Goal: Book appointment/travel/reservation

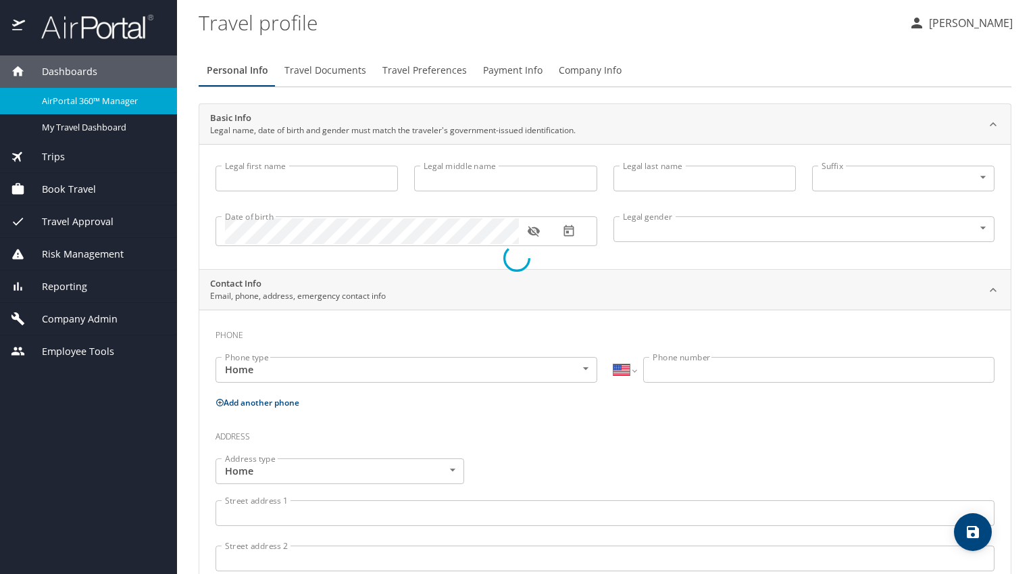
select select "US"
click at [88, 183] on div at bounding box center [516, 258] width 1033 height 631
type input "[PERSON_NAME]"
type input "Grace"
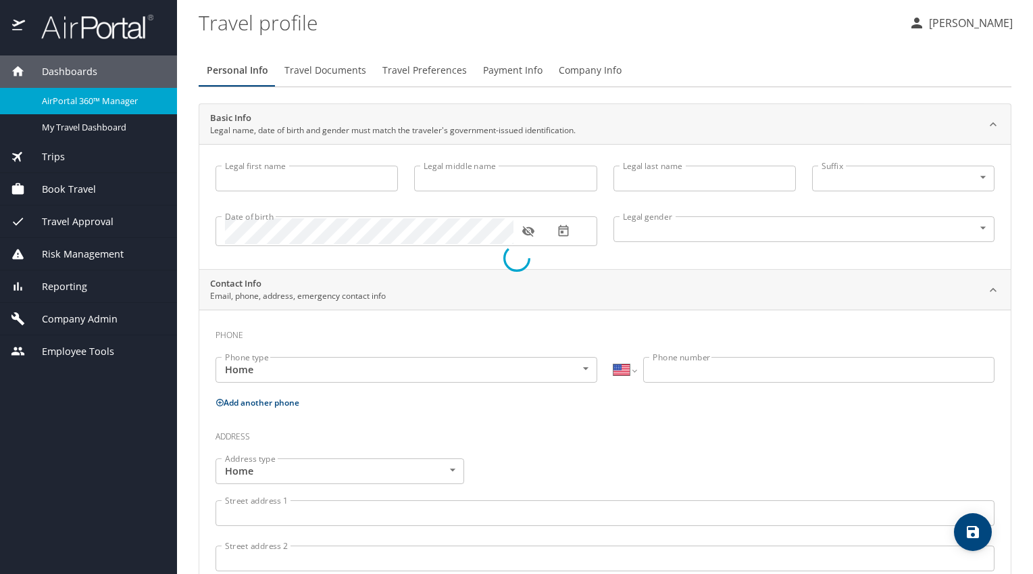
type input "[PERSON_NAME]"
type input "[DEMOGRAPHIC_DATA]"
select select "US"
select select "AT"
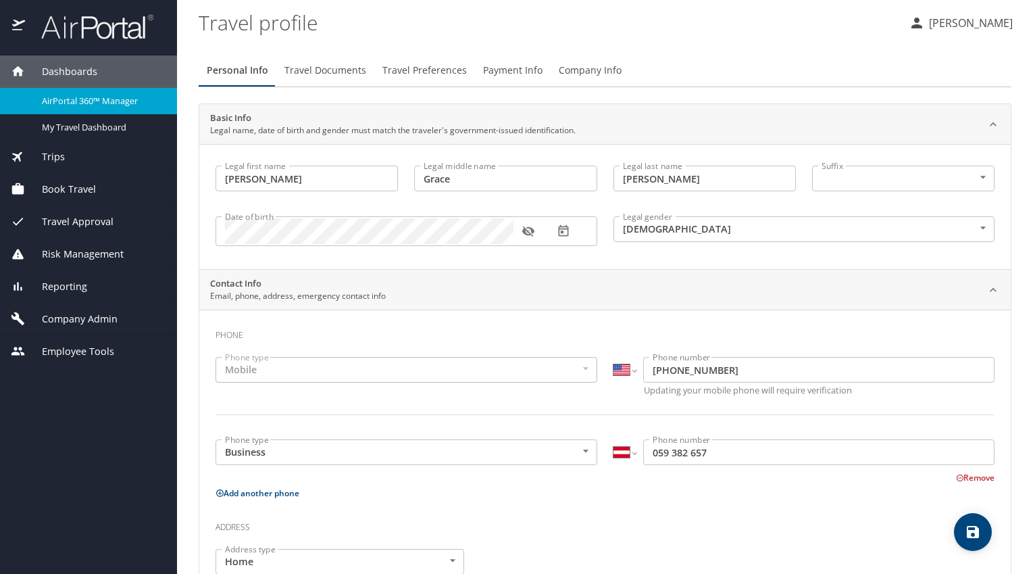
click at [89, 184] on span "Book Travel" at bounding box center [60, 189] width 71 height 15
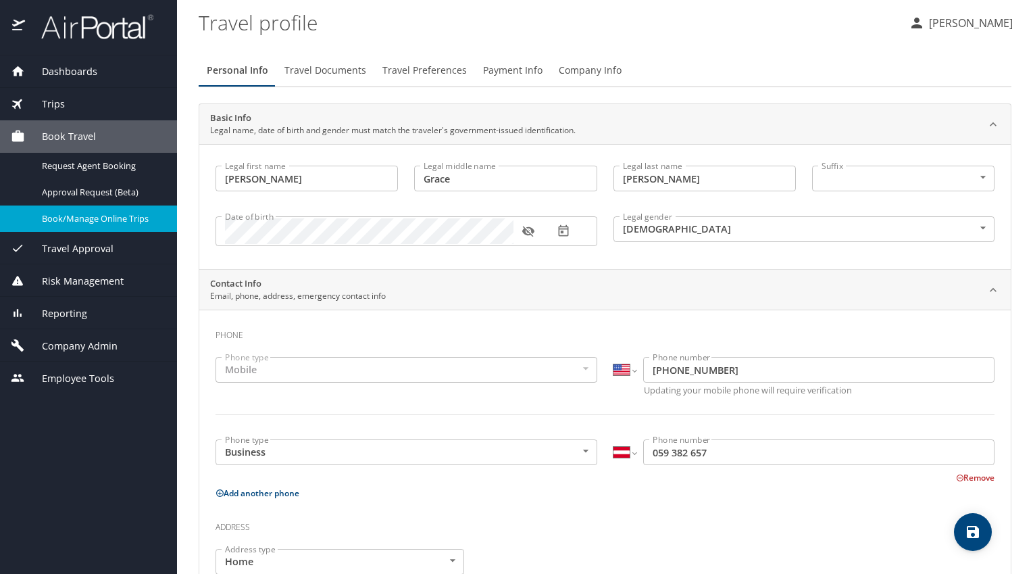
click at [89, 212] on div "Book/Manage Online Trips" at bounding box center [88, 219] width 155 height 16
